Goal: Information Seeking & Learning: Learn about a topic

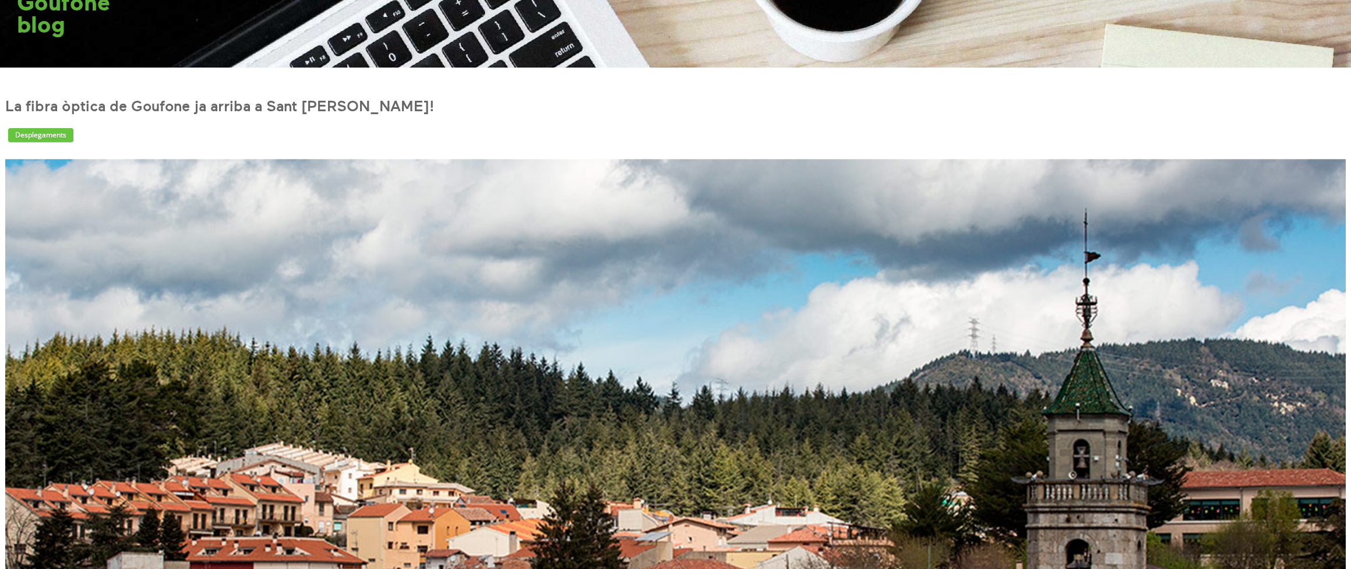
scroll to position [32, 0]
click at [51, 136] on link "Desplegaments" at bounding box center [40, 135] width 65 height 14
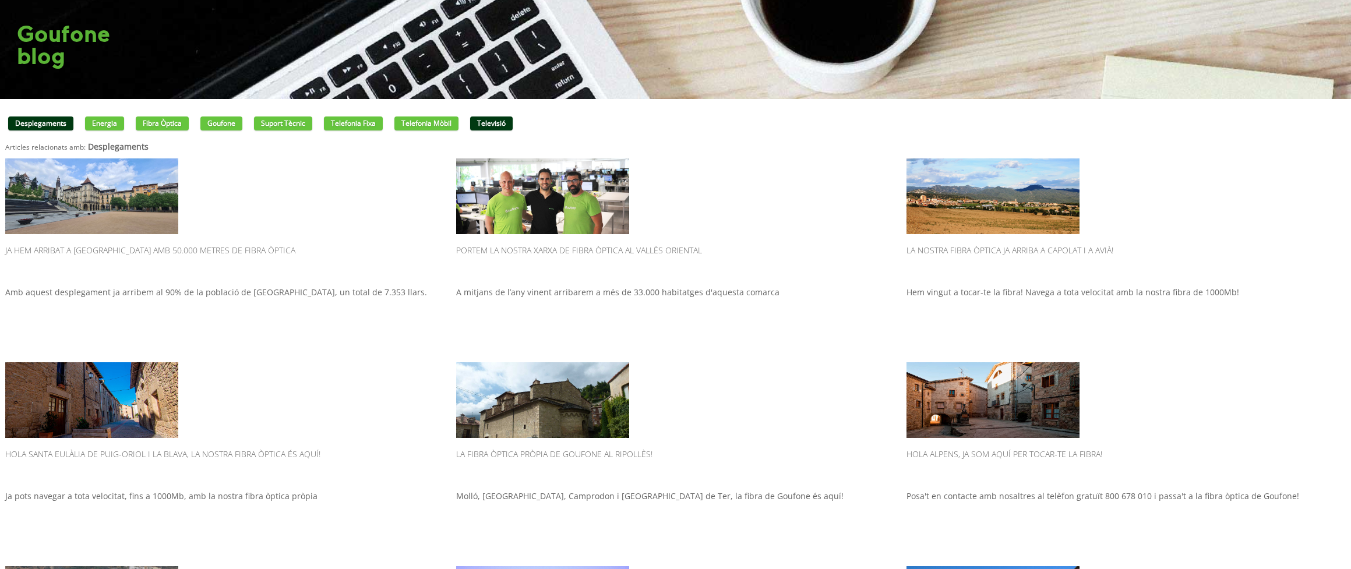
click at [512, 122] on link "Televisió" at bounding box center [491, 123] width 43 height 14
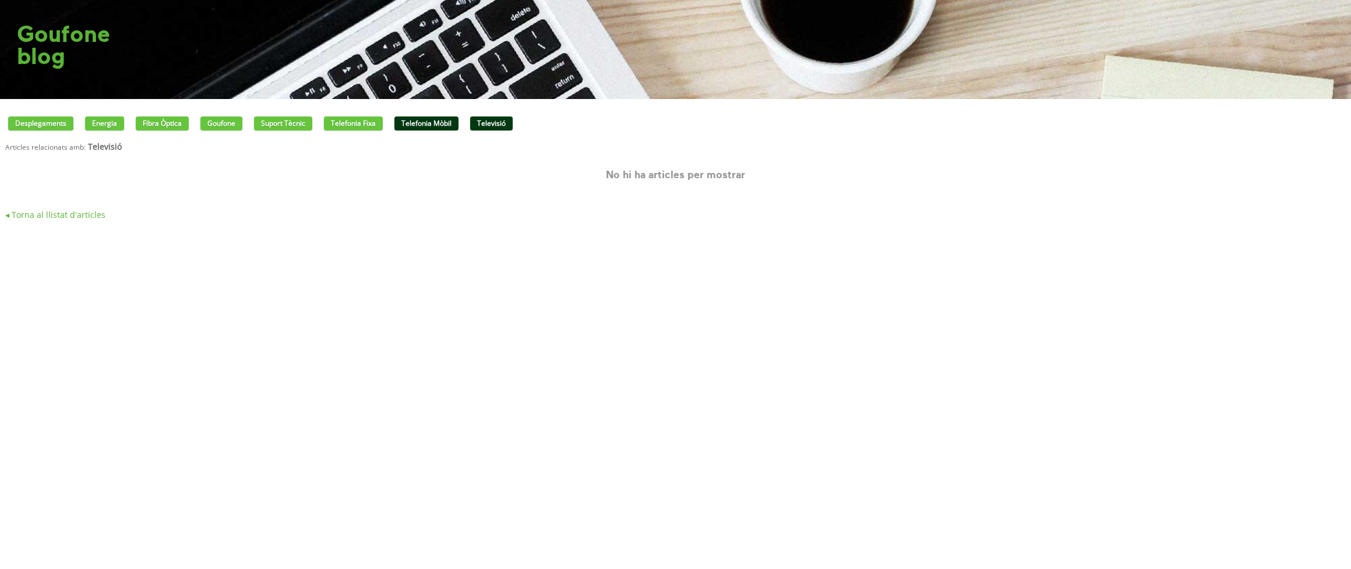
click at [458, 123] on link "Telefonia mòbil" at bounding box center [426, 123] width 64 height 14
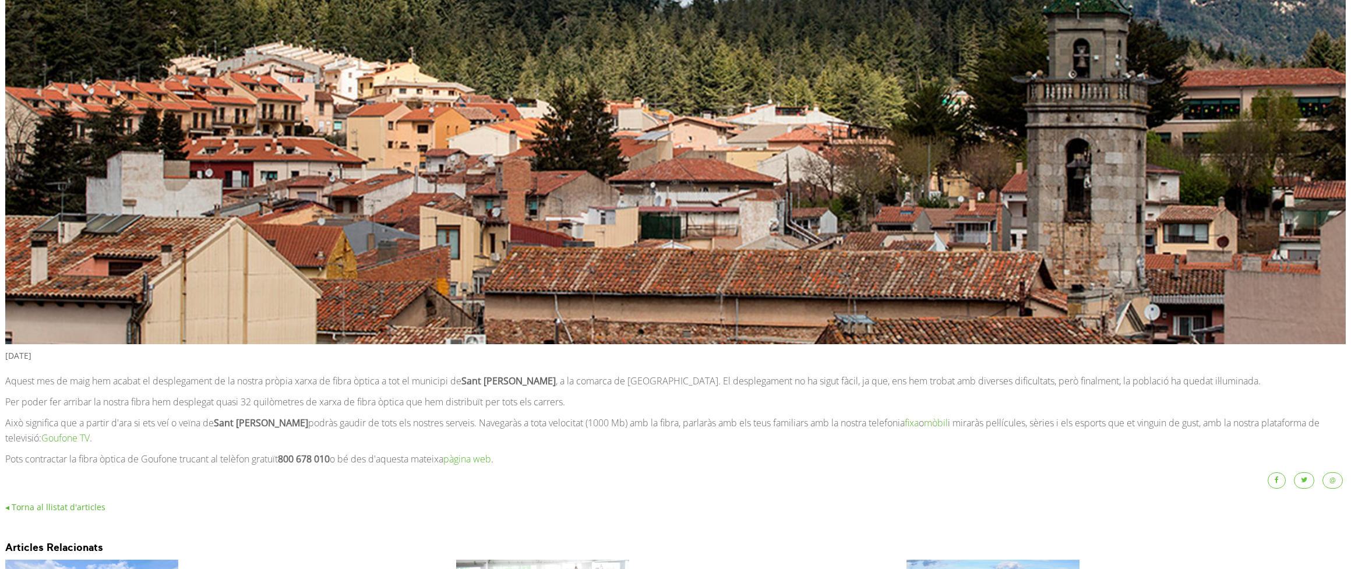
scroll to position [433, 0]
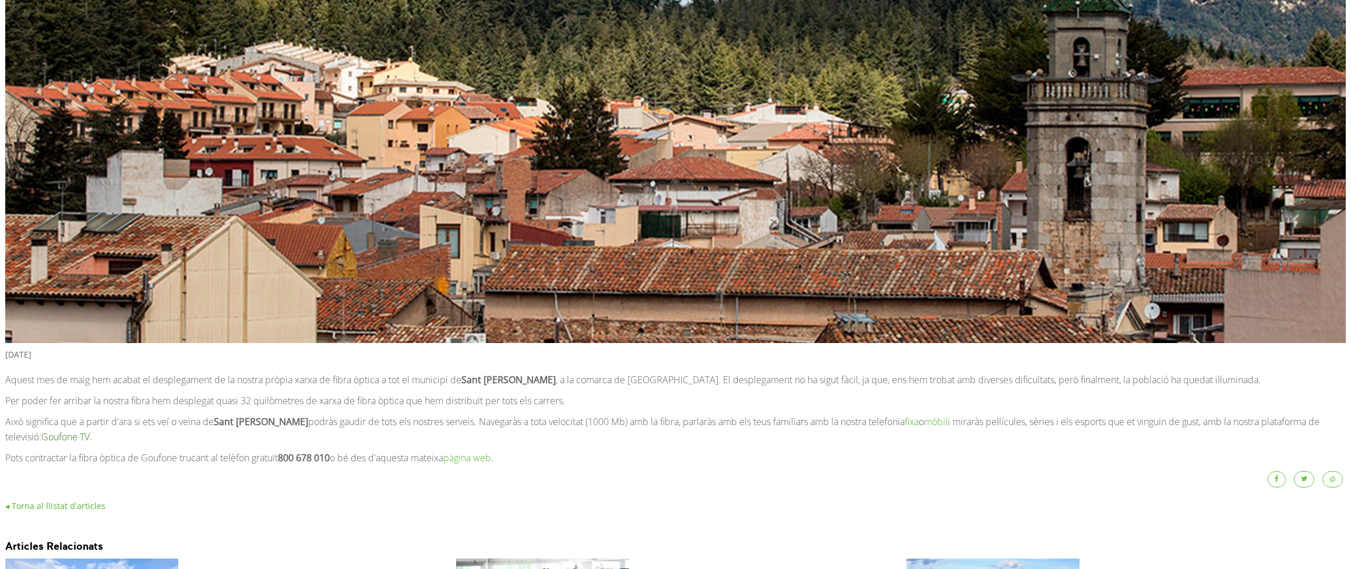
click at [85, 437] on link "Goufone TV" at bounding box center [65, 436] width 48 height 13
